Goal: Obtain resource: Download file/media

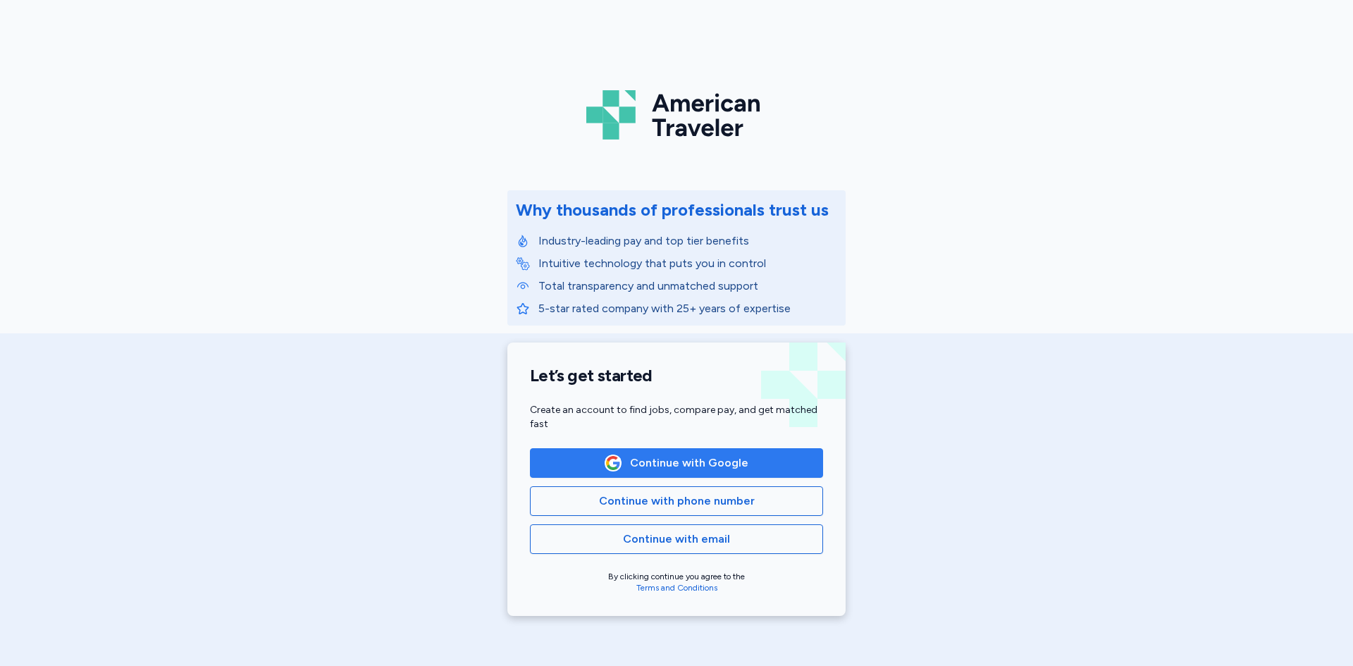
click at [665, 463] on span "Continue with Google" at bounding box center [689, 463] width 118 height 17
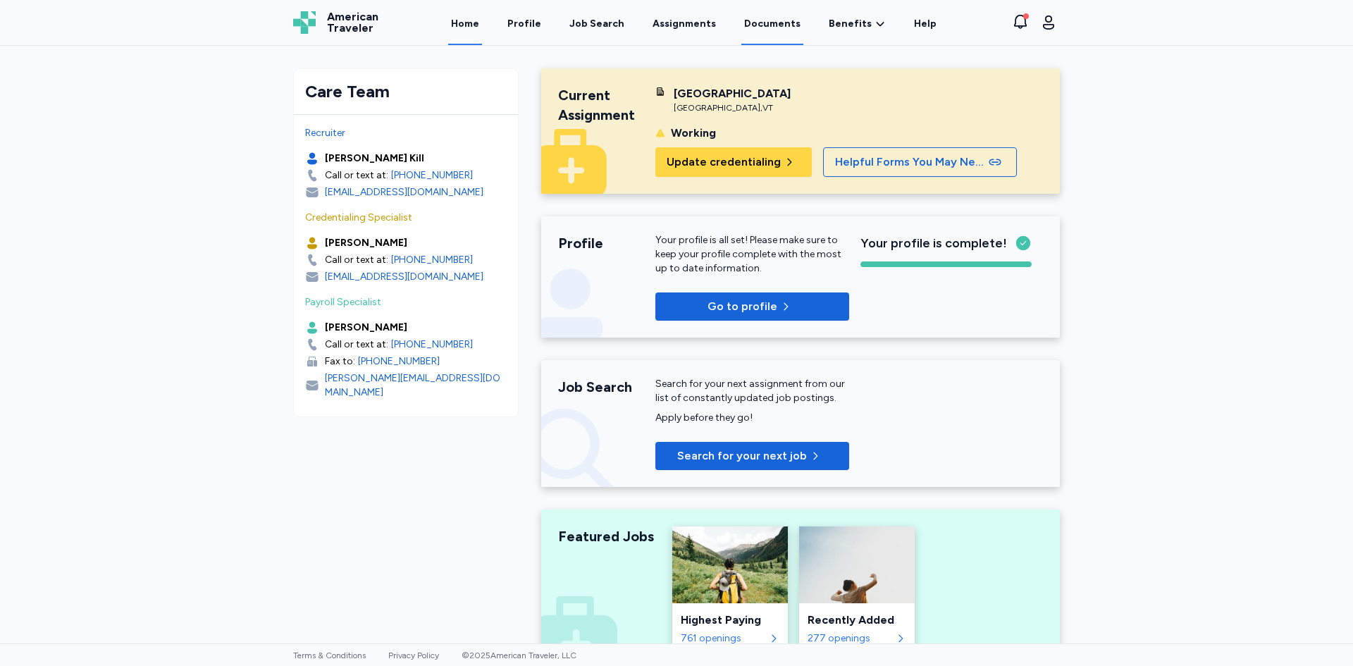
click at [784, 25] on link "Documents" at bounding box center [772, 23] width 62 height 44
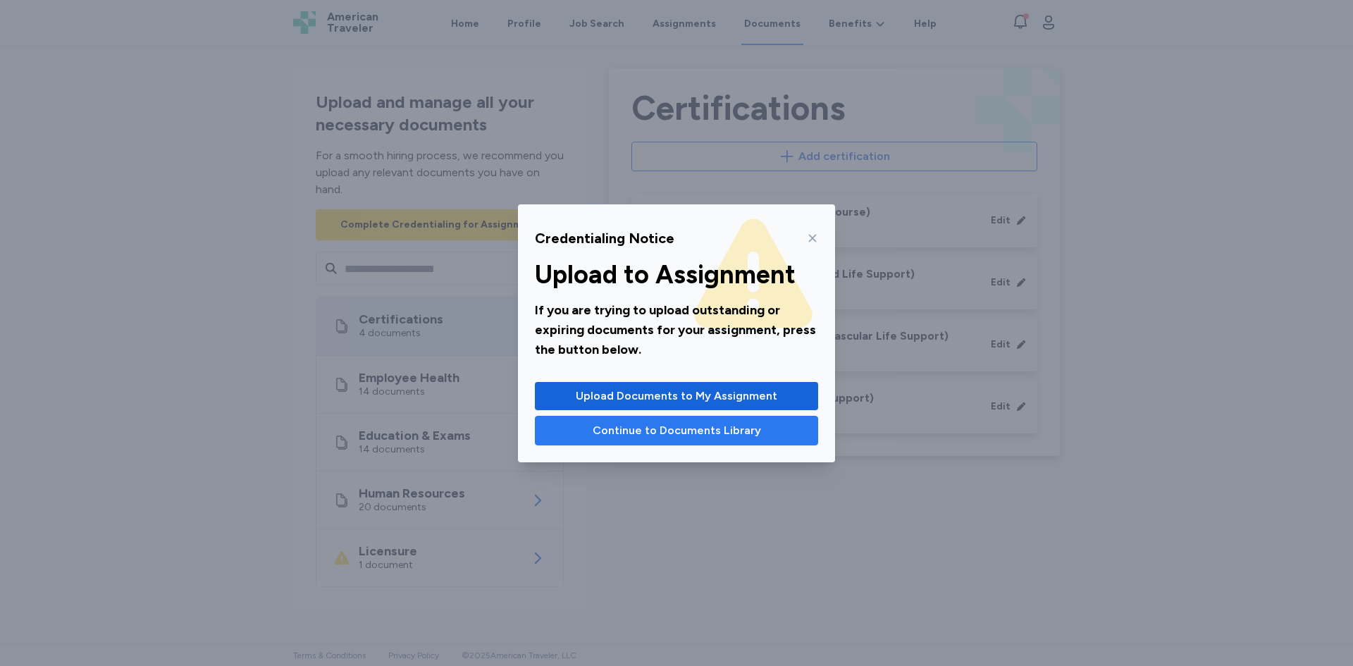
click at [620, 431] on span "Continue to Documents Library" at bounding box center [677, 430] width 168 height 17
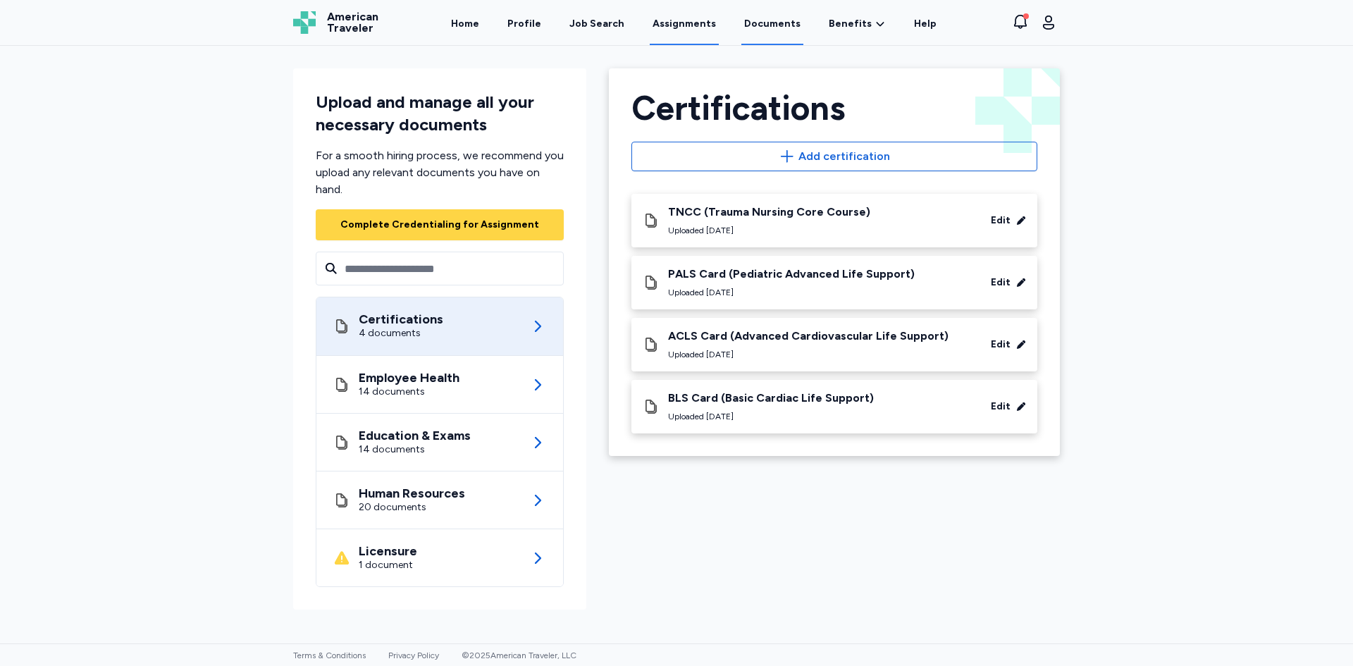
click at [684, 27] on link "Assignments" at bounding box center [684, 23] width 69 height 44
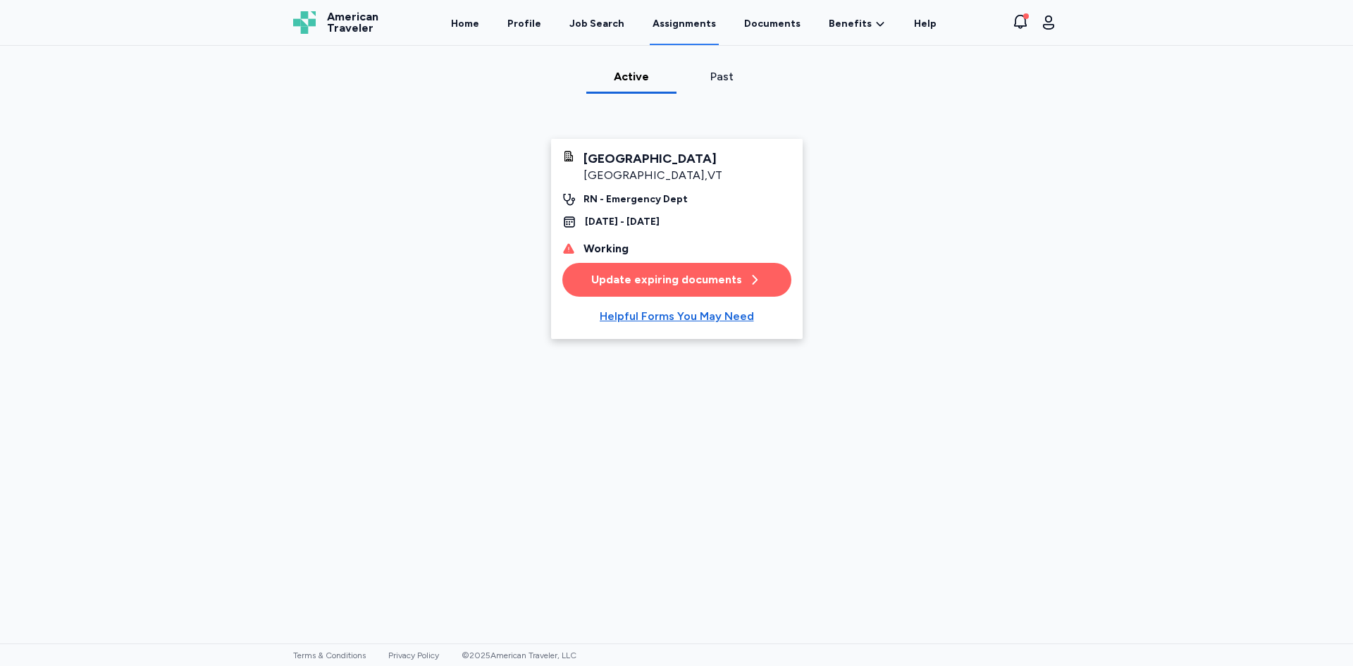
click at [646, 195] on div "RN - Emergency Dept" at bounding box center [636, 199] width 104 height 14
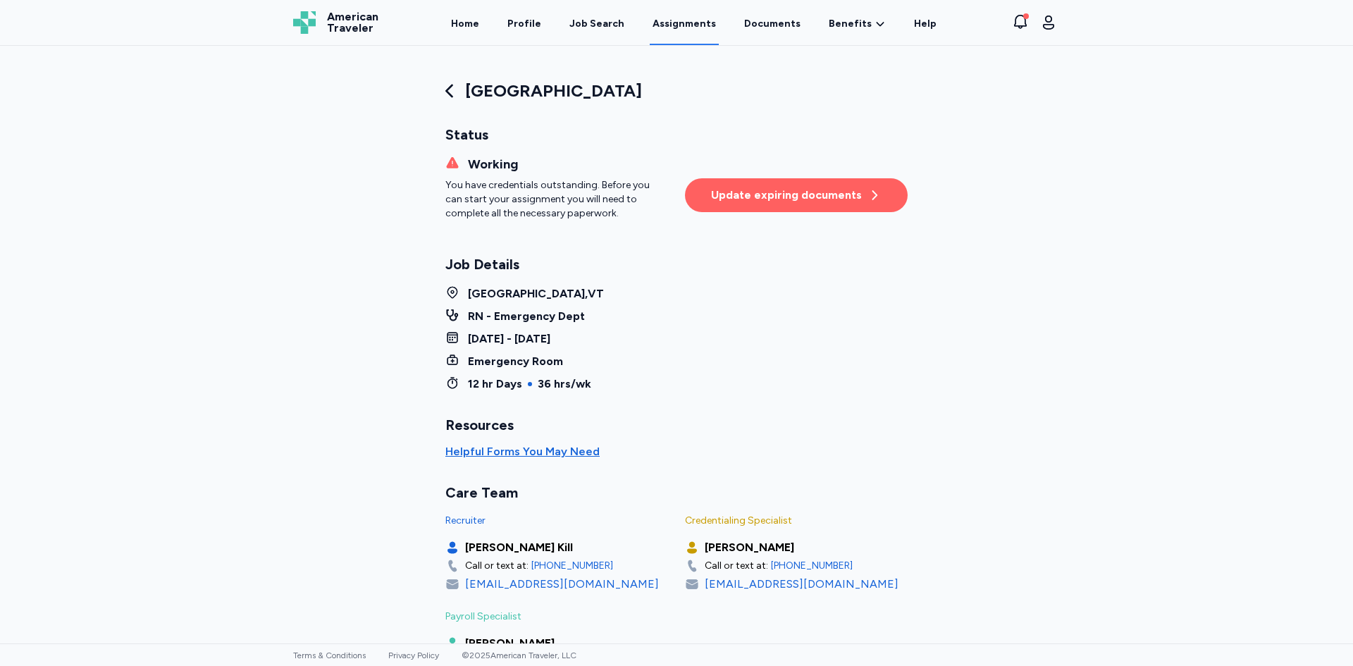
scroll to position [118, 0]
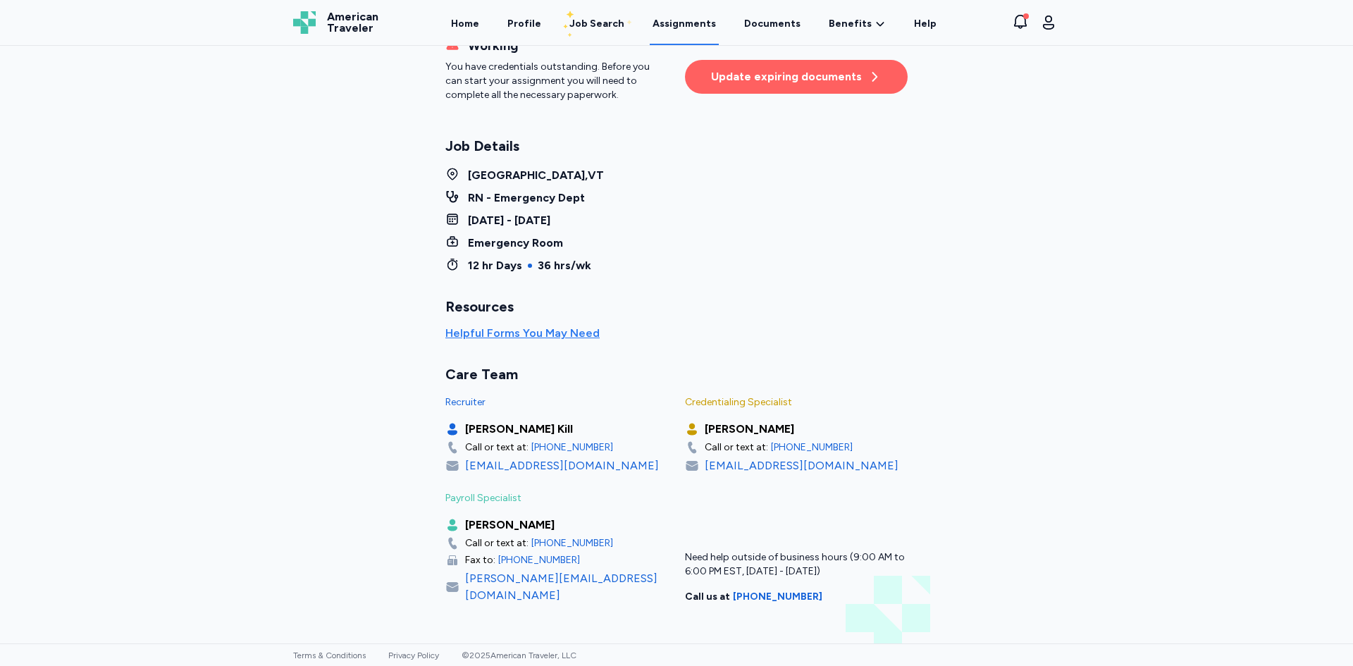
click at [545, 330] on div "Helpful Forms You May Need" at bounding box center [522, 333] width 154 height 17
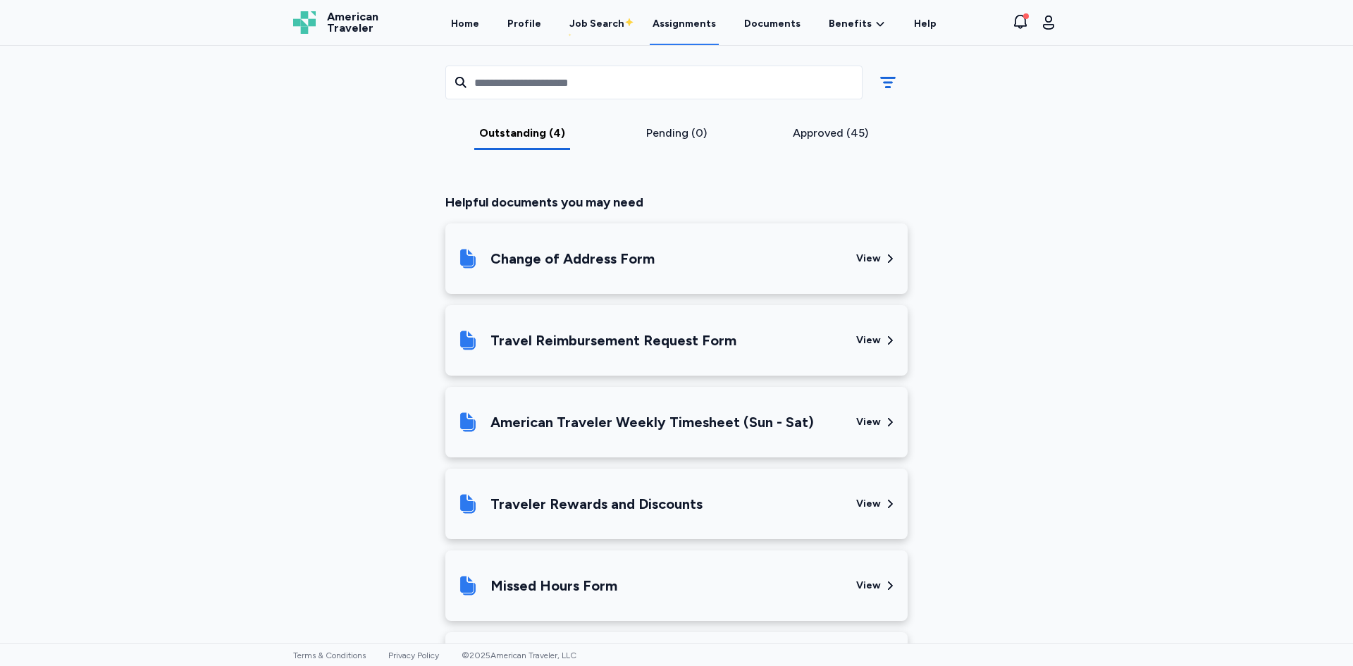
scroll to position [826, 0]
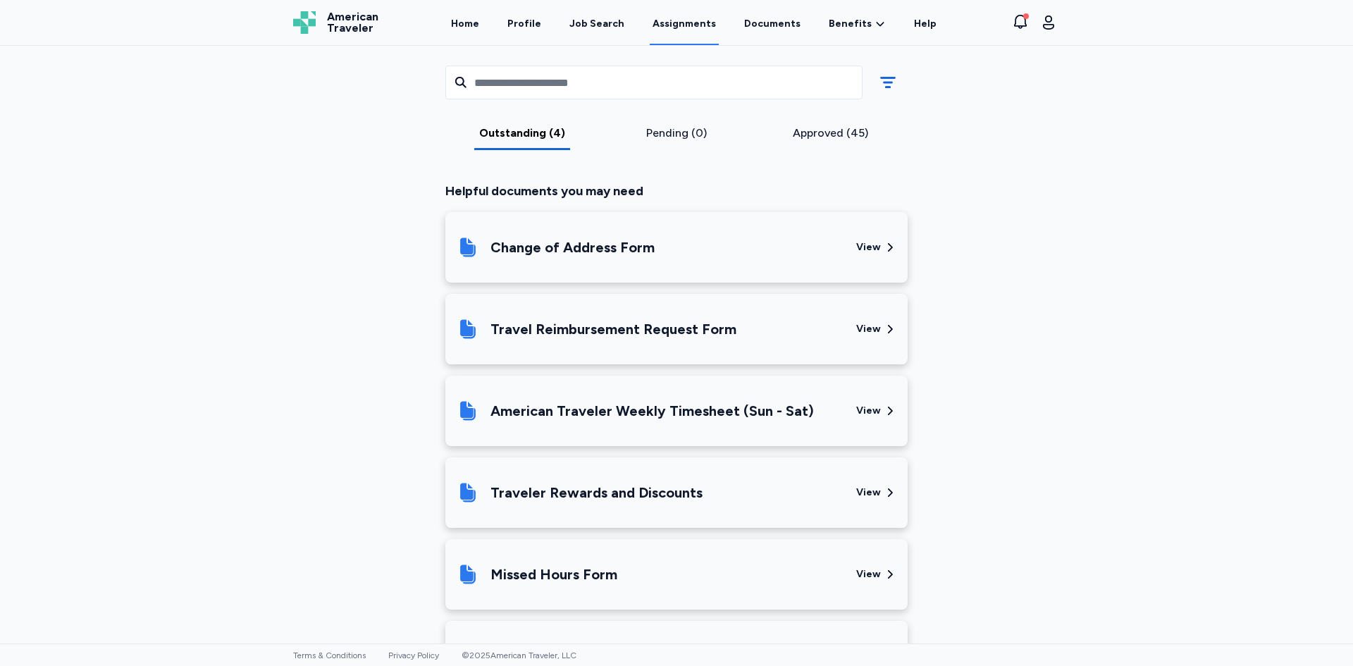
click at [671, 411] on div "American Traveler Weekly Timesheet (Sun - Sat)" at bounding box center [653, 411] width 324 height 20
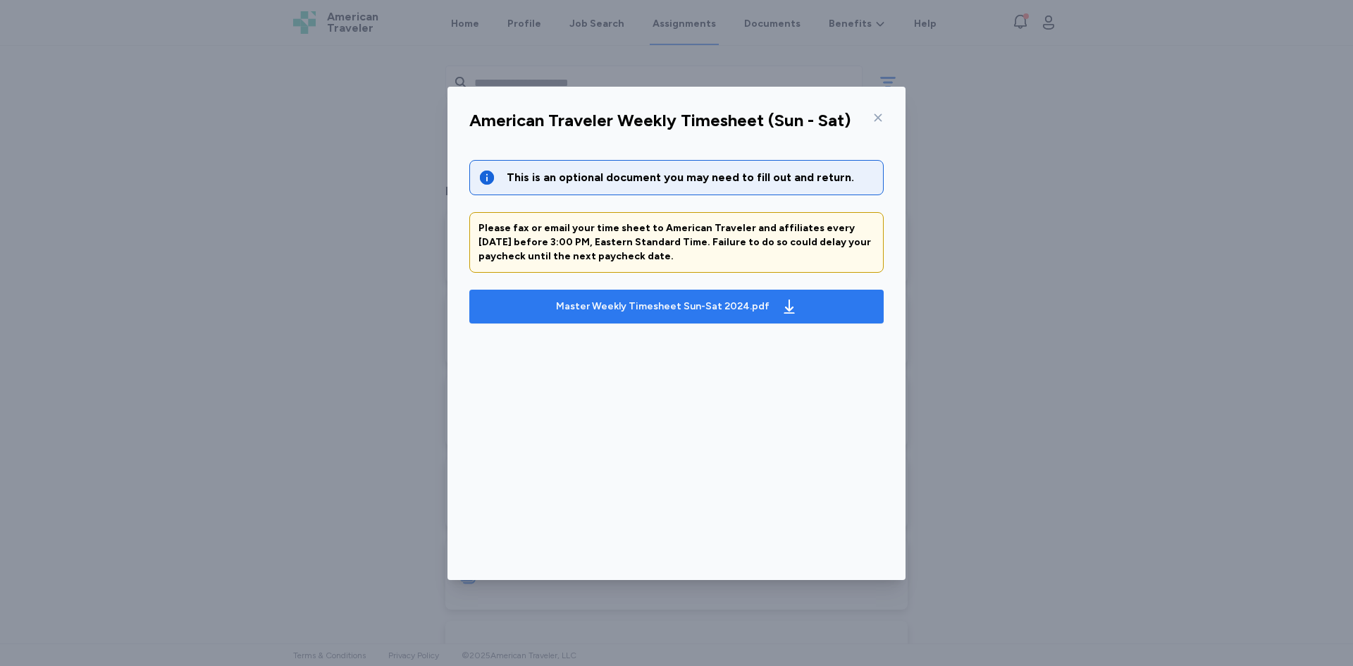
click at [642, 304] on div "Master Weekly Timesheet Sun-Sat 2024.pdf" at bounding box center [663, 307] width 214 height 14
